Goal: Information Seeking & Learning: Learn about a topic

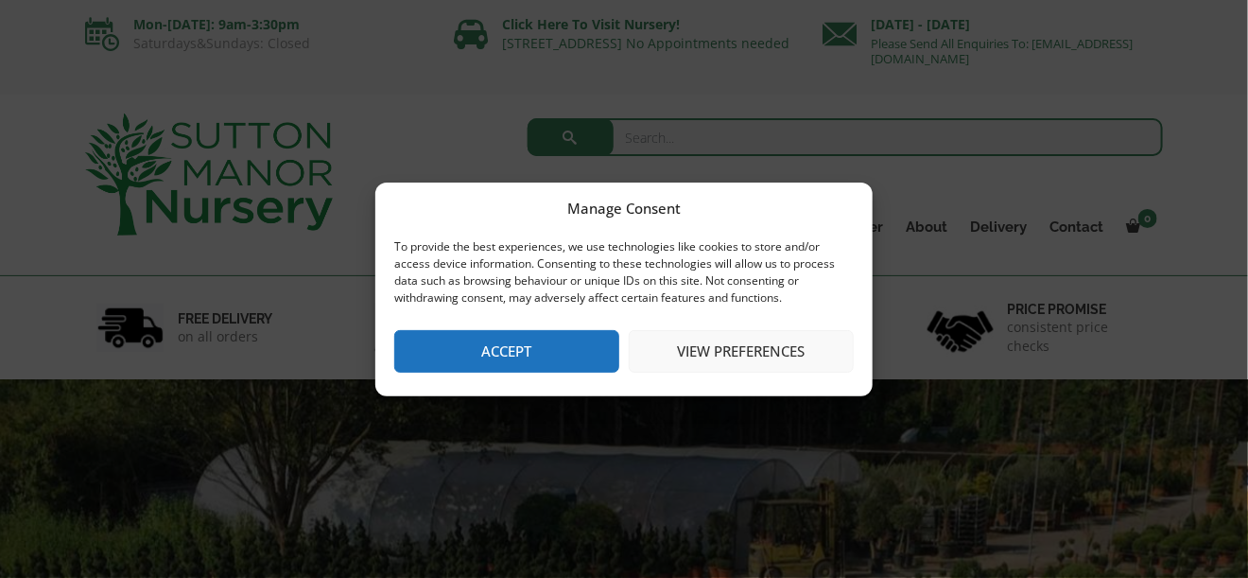
click at [583, 360] on button "Accept" at bounding box center [506, 351] width 225 height 43
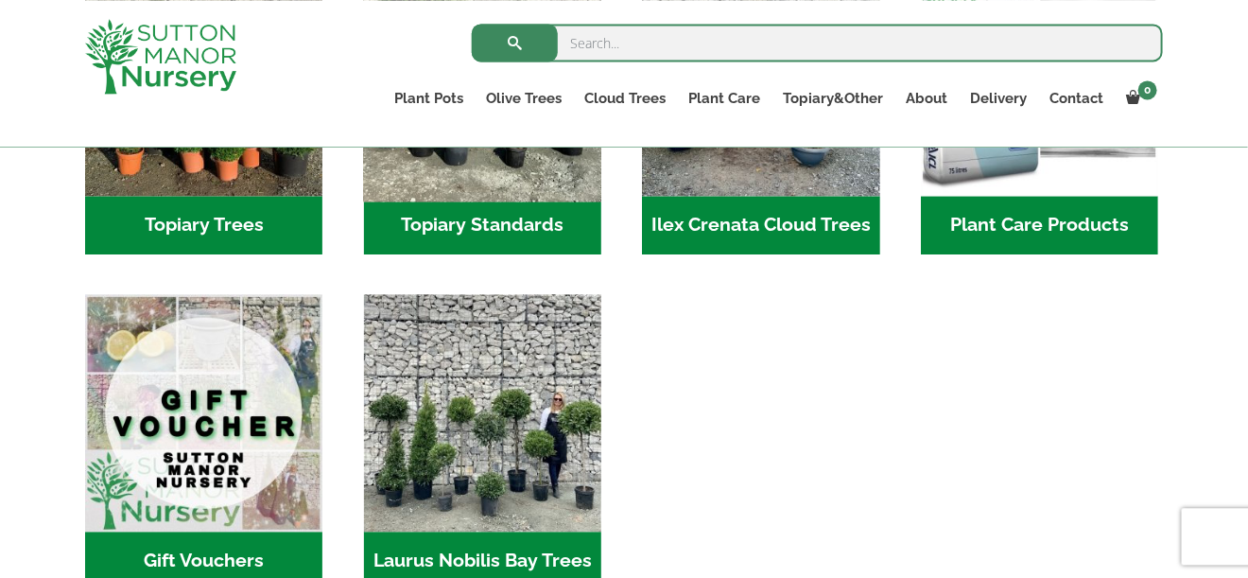
scroll to position [1562, 0]
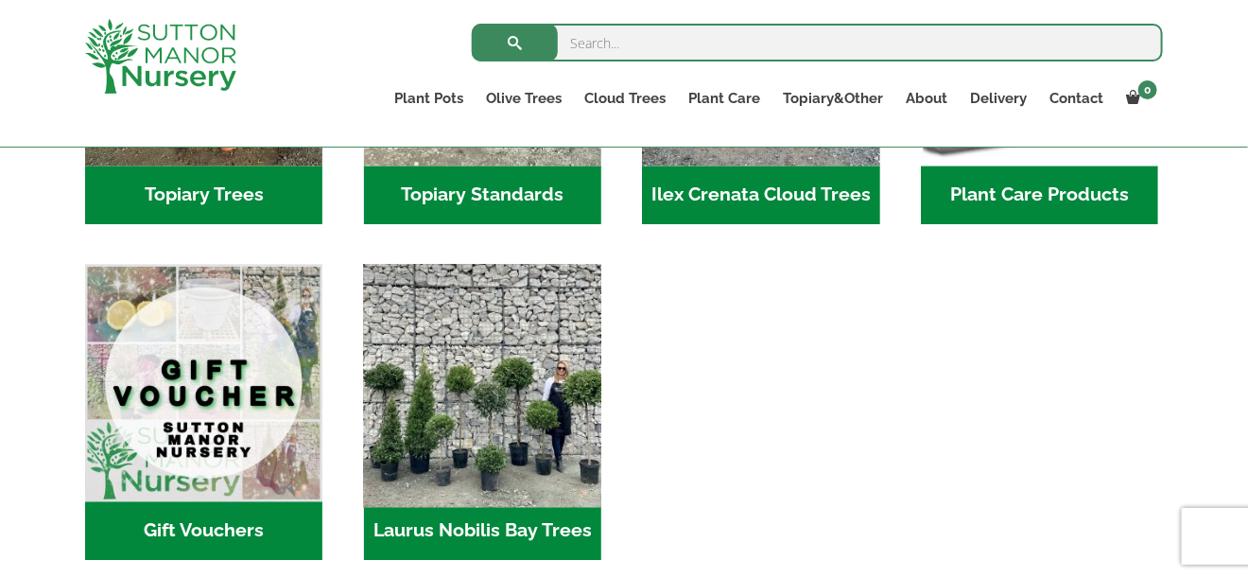
click at [487, 351] on img "Visit product category Laurus Nobilis Bay Trees" at bounding box center [482, 382] width 250 height 250
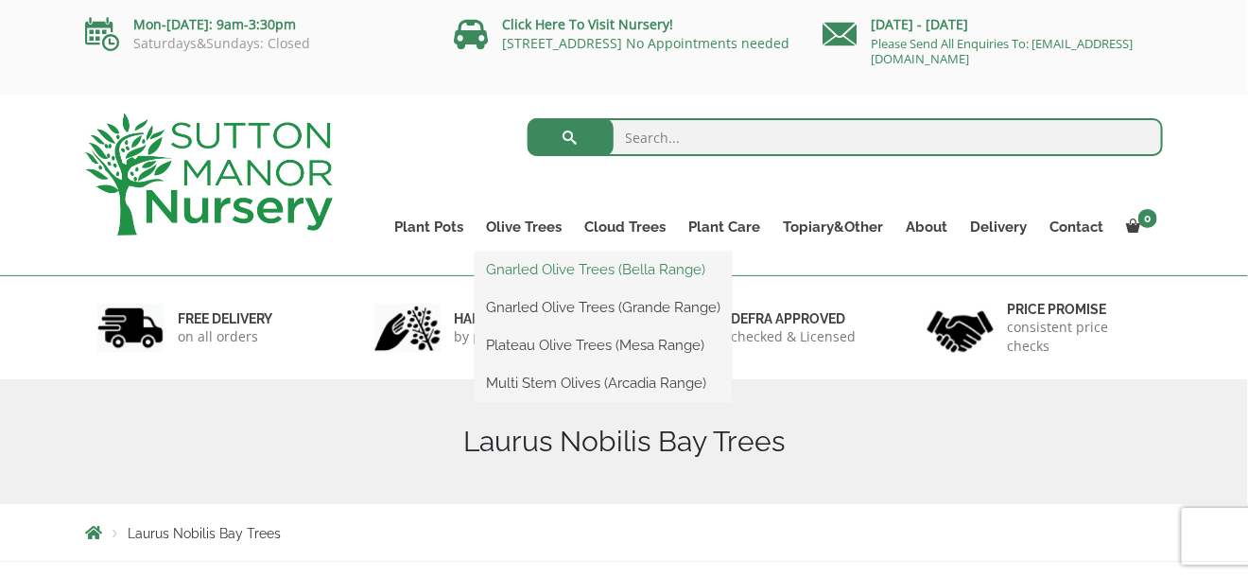
click at [522, 266] on link "Gnarled Olive Trees (Bella Range)" at bounding box center [602, 269] width 257 height 28
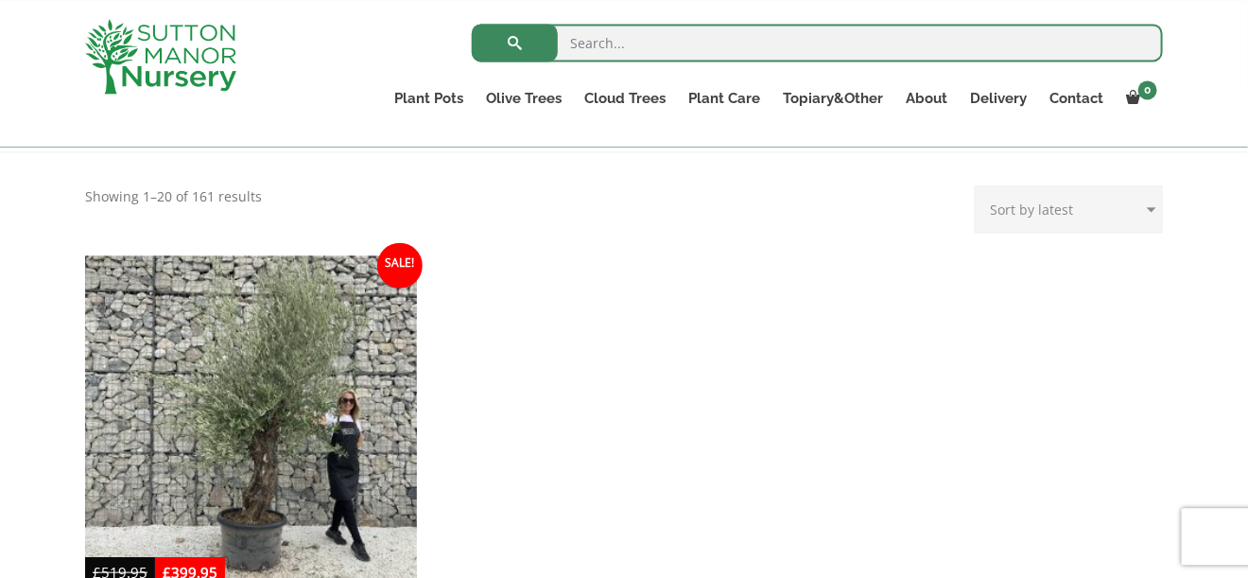
scroll to position [312, 0]
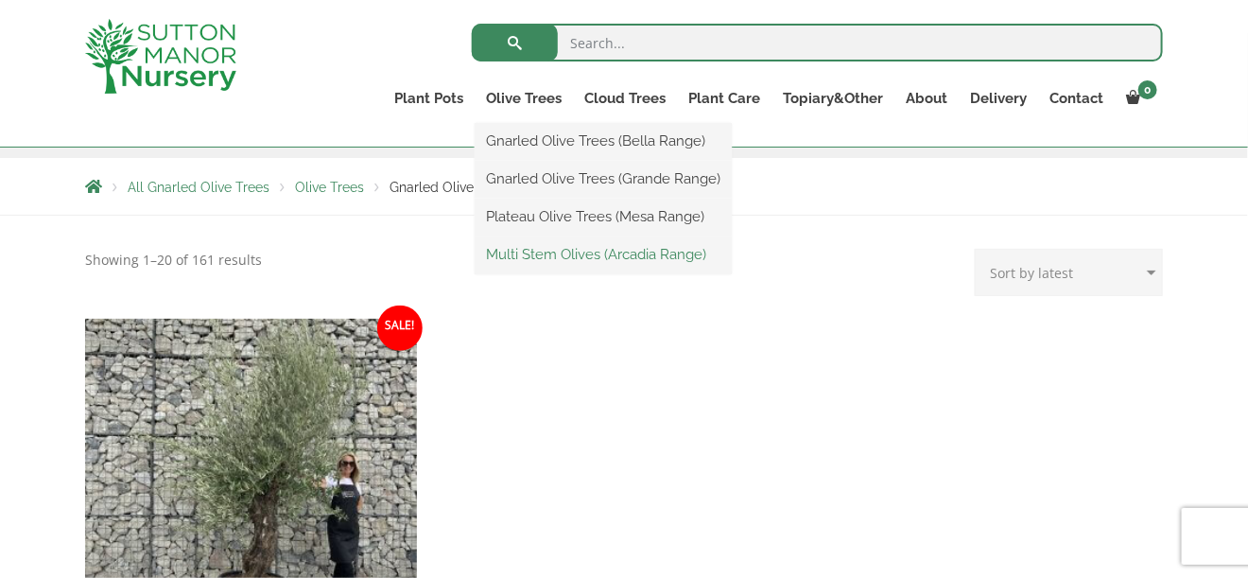
click at [535, 253] on link "Multi Stem Olives (Arcadia Range)" at bounding box center [602, 254] width 257 height 28
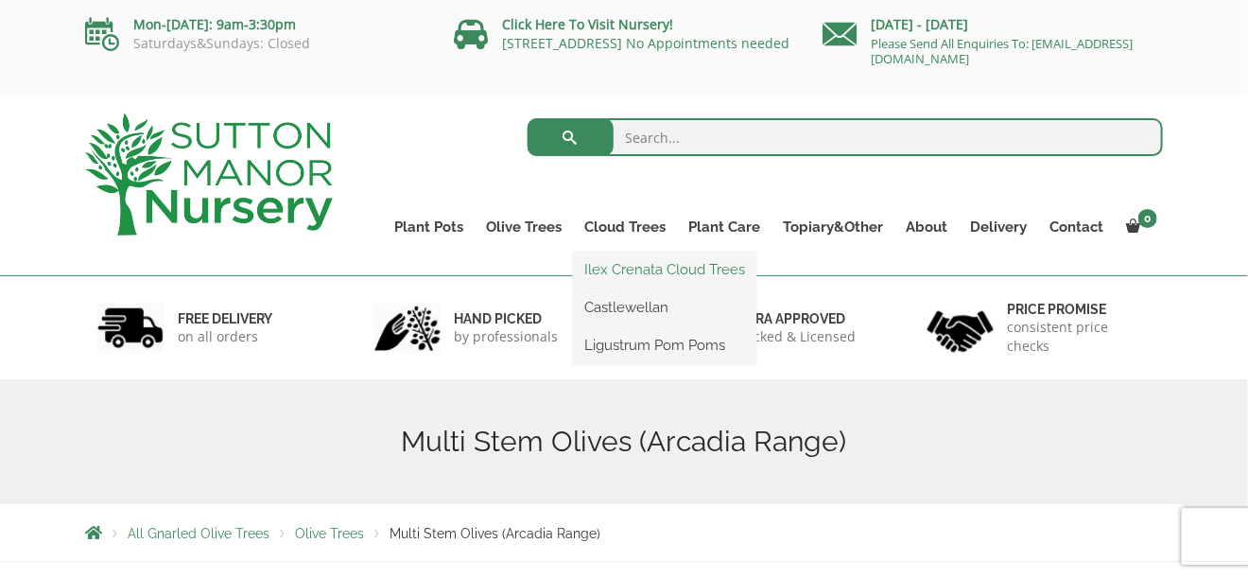
click at [637, 267] on link "Ilex Crenata Cloud Trees" at bounding box center [664, 269] width 183 height 28
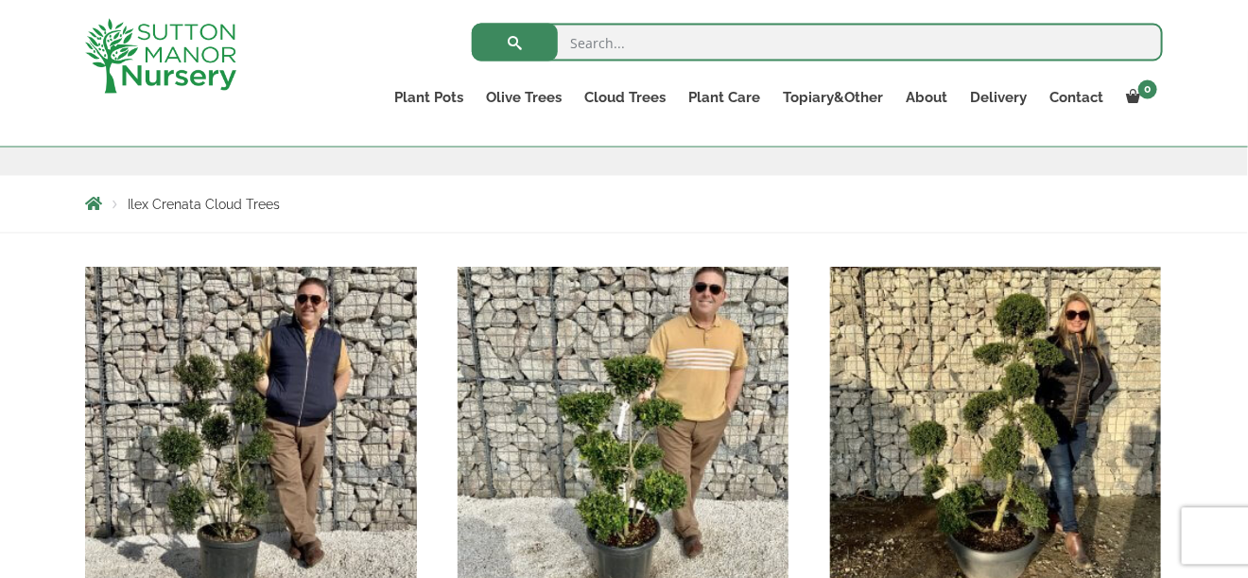
scroll to position [70, 0]
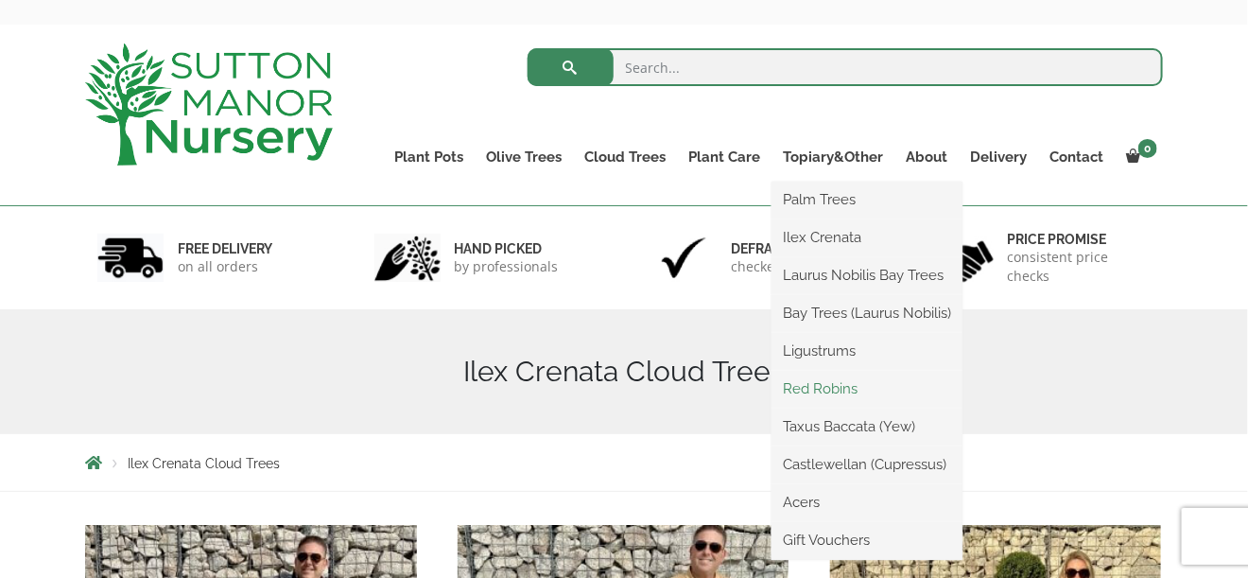
click at [829, 389] on link "Red Robins" at bounding box center [866, 388] width 191 height 28
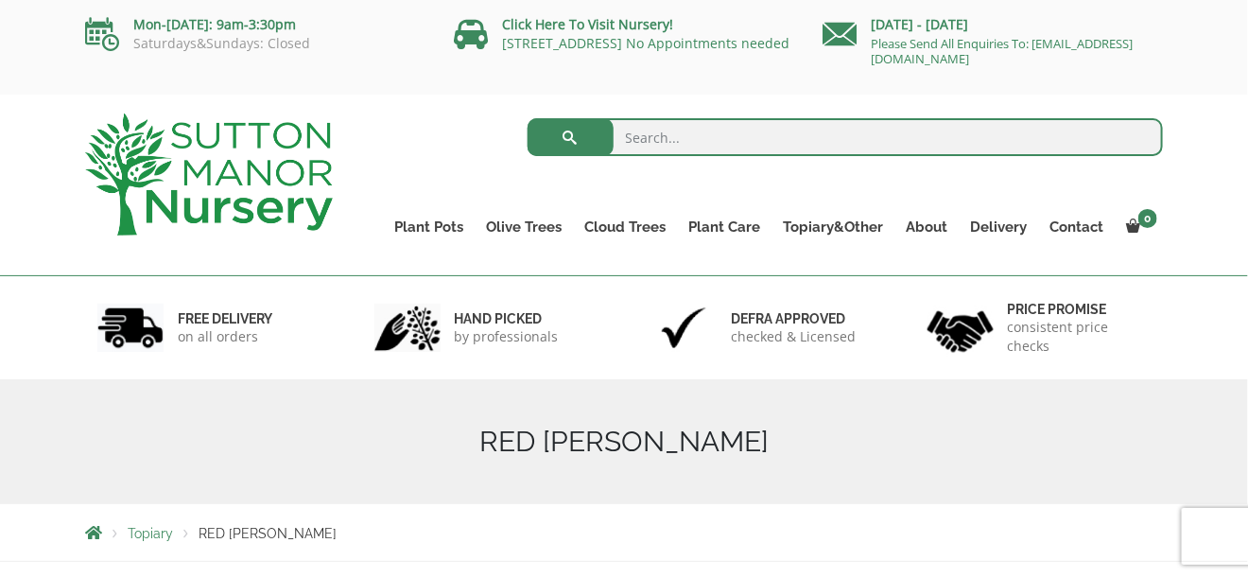
click at [811, 446] on h1 "RED [PERSON_NAME]" at bounding box center [624, 441] width 1078 height 34
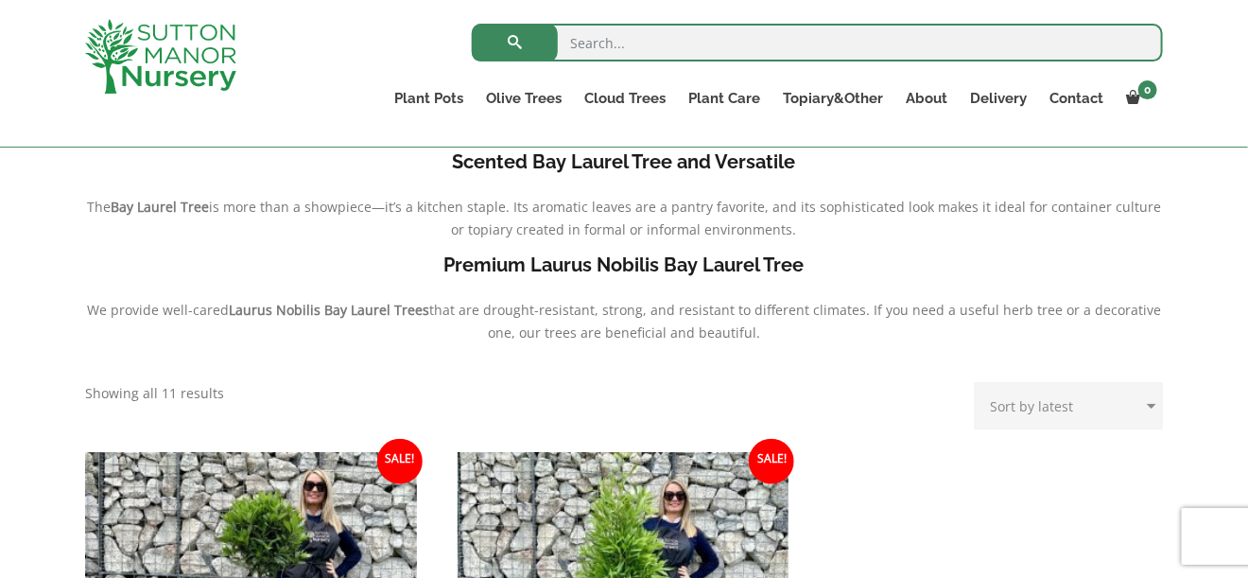
scroll to position [416, 0]
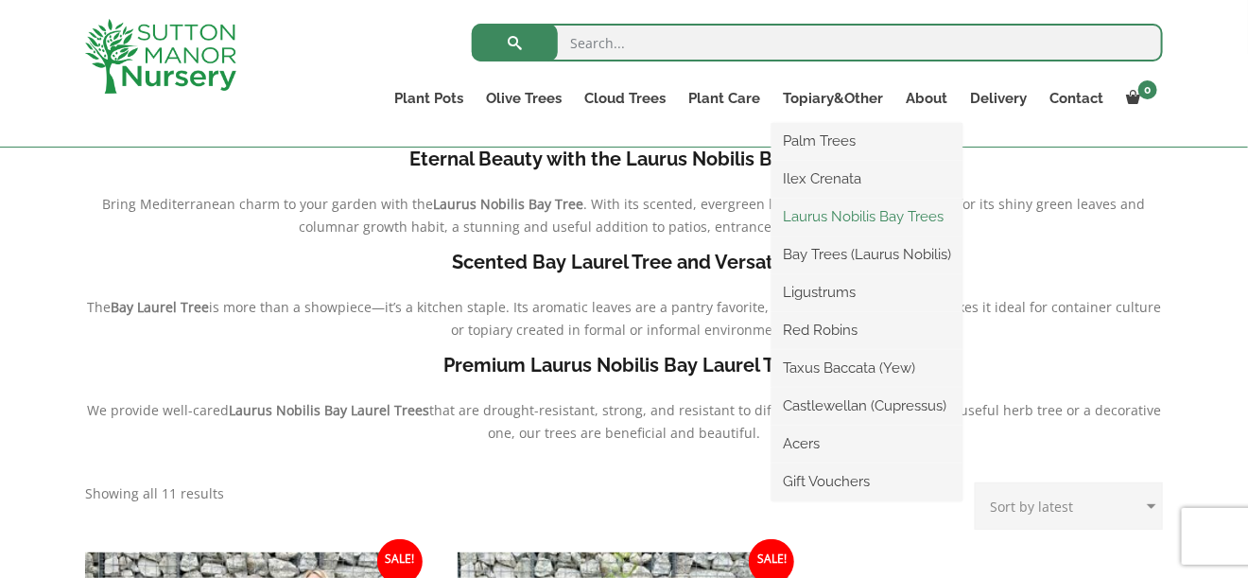
click at [858, 214] on link "Laurus Nobilis Bay Trees" at bounding box center [866, 216] width 191 height 28
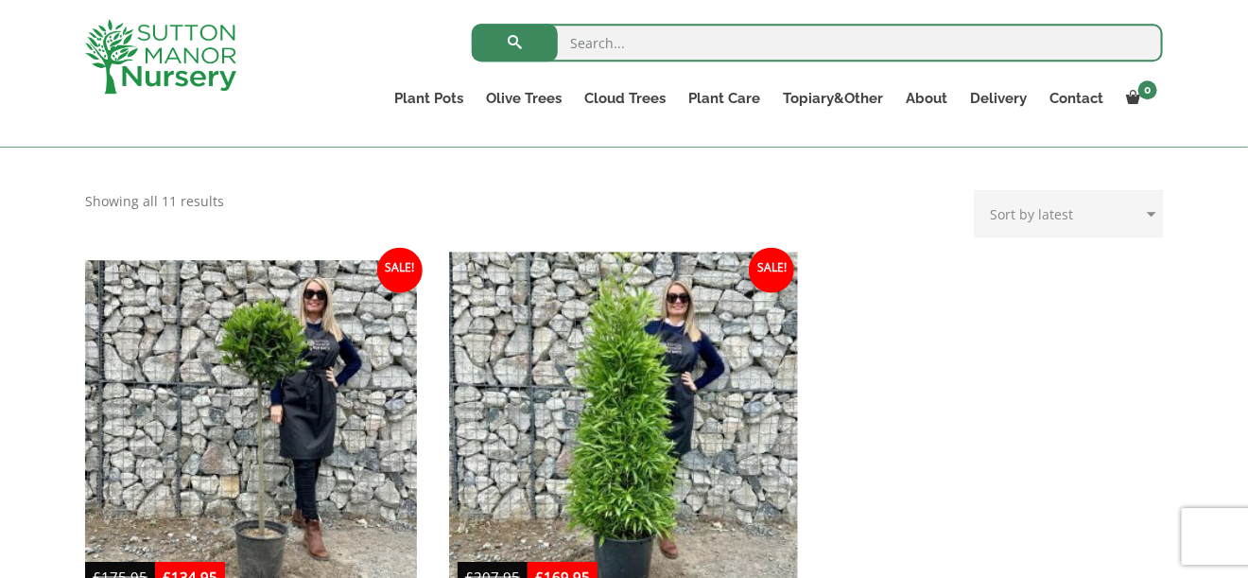
scroll to position [625, 0]
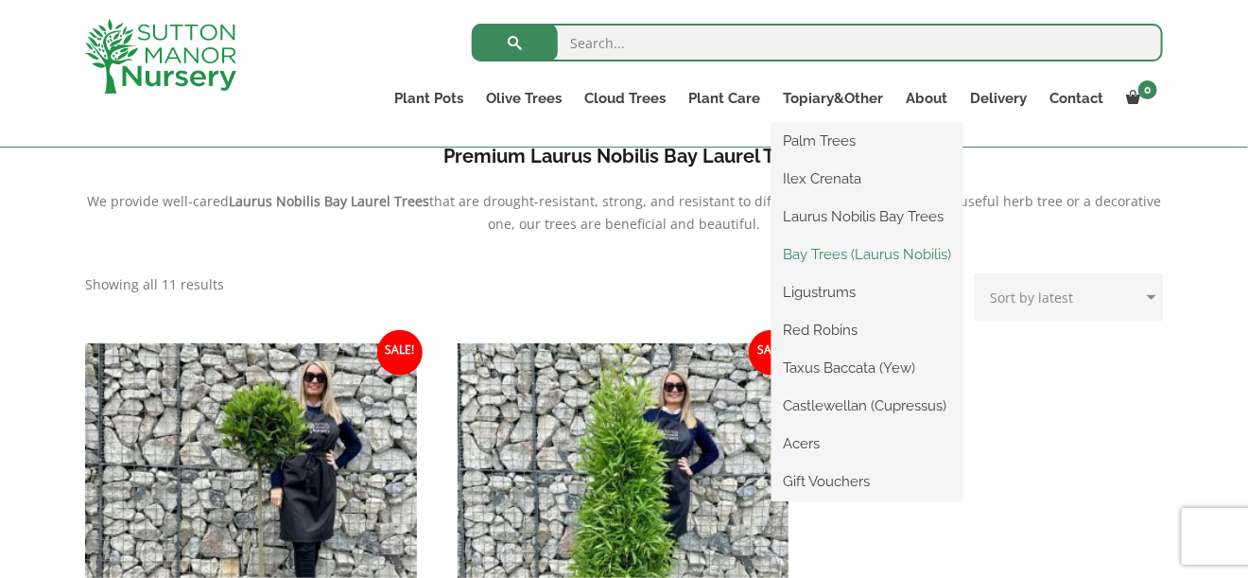
click at [863, 245] on link "Bay Trees (Laurus Nobilis)" at bounding box center [866, 254] width 191 height 28
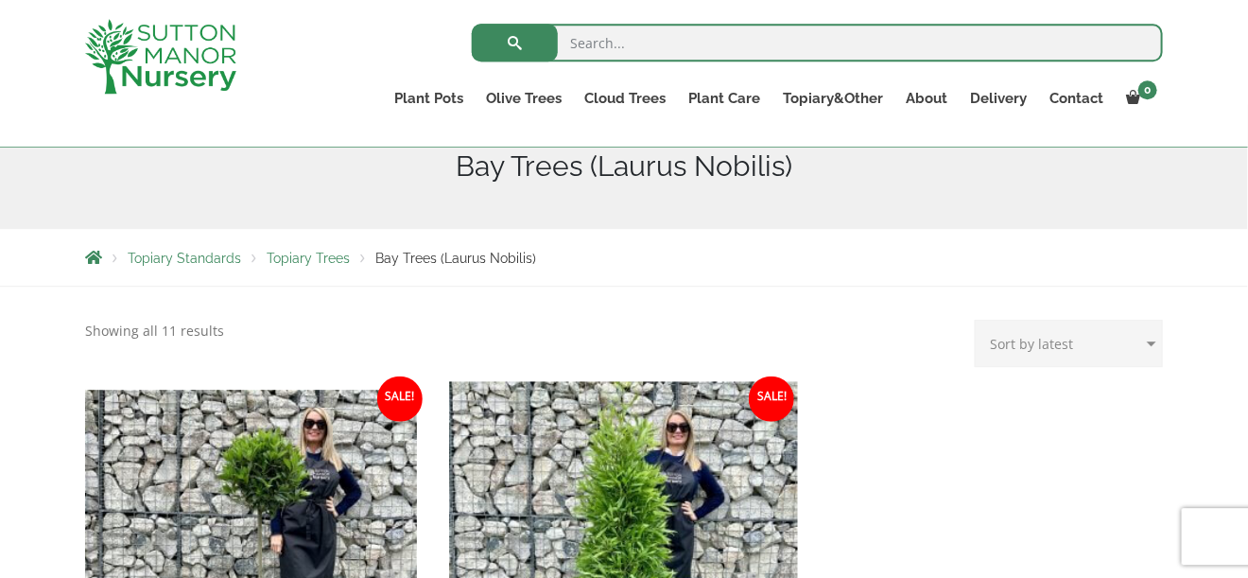
scroll to position [208, 0]
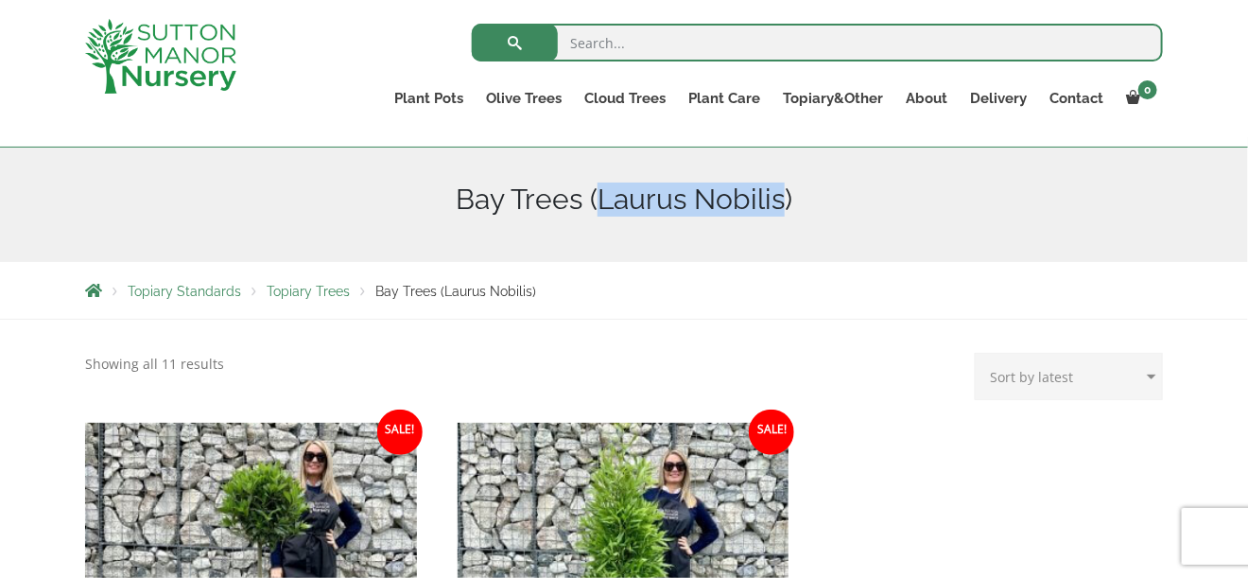
drag, startPoint x: 782, startPoint y: 199, endPoint x: 599, endPoint y: 191, distance: 182.6
click at [599, 191] on h1 "Bay Trees (Laurus Nobilis)" at bounding box center [624, 199] width 1078 height 34
copy h1 "Laurus Nobilis"
